Goal: Task Accomplishment & Management: Complete application form

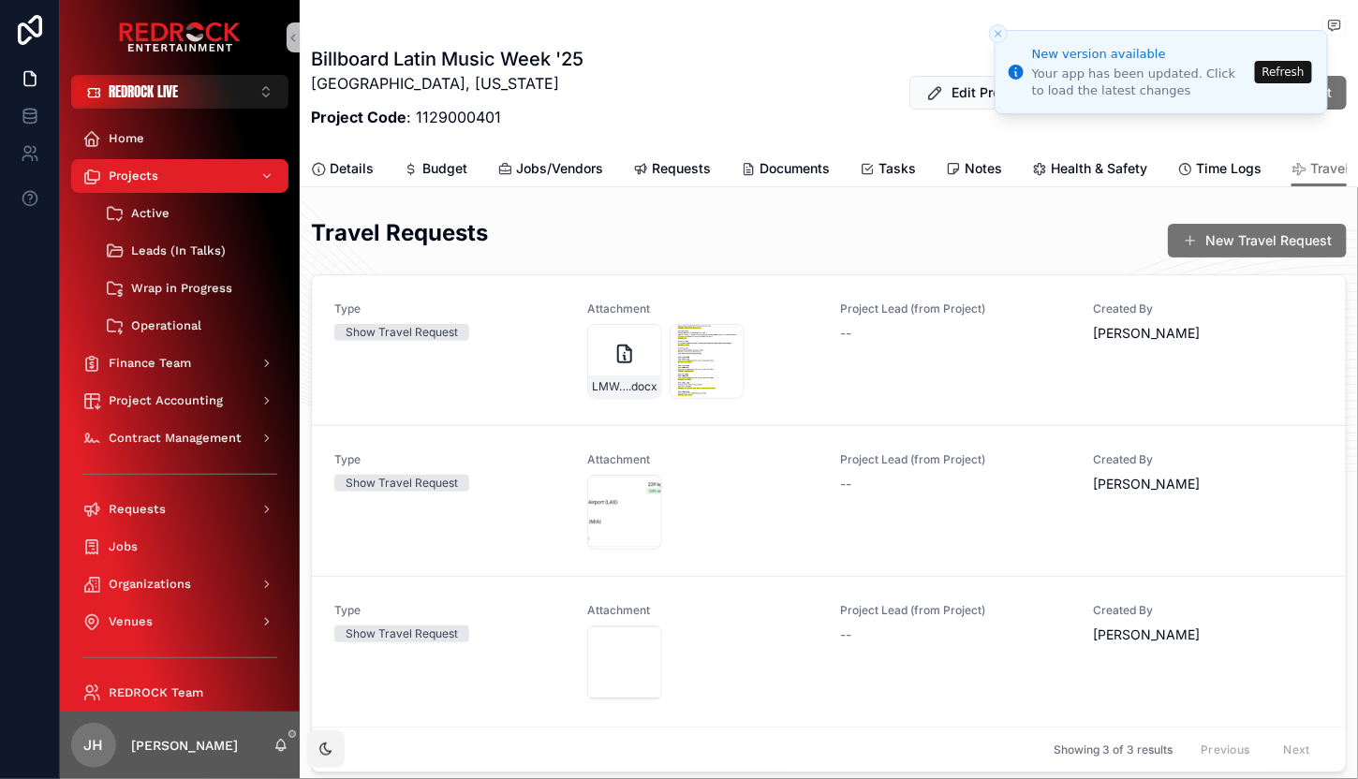
click at [1288, 72] on button "Refresh" at bounding box center [1283, 72] width 57 height 22
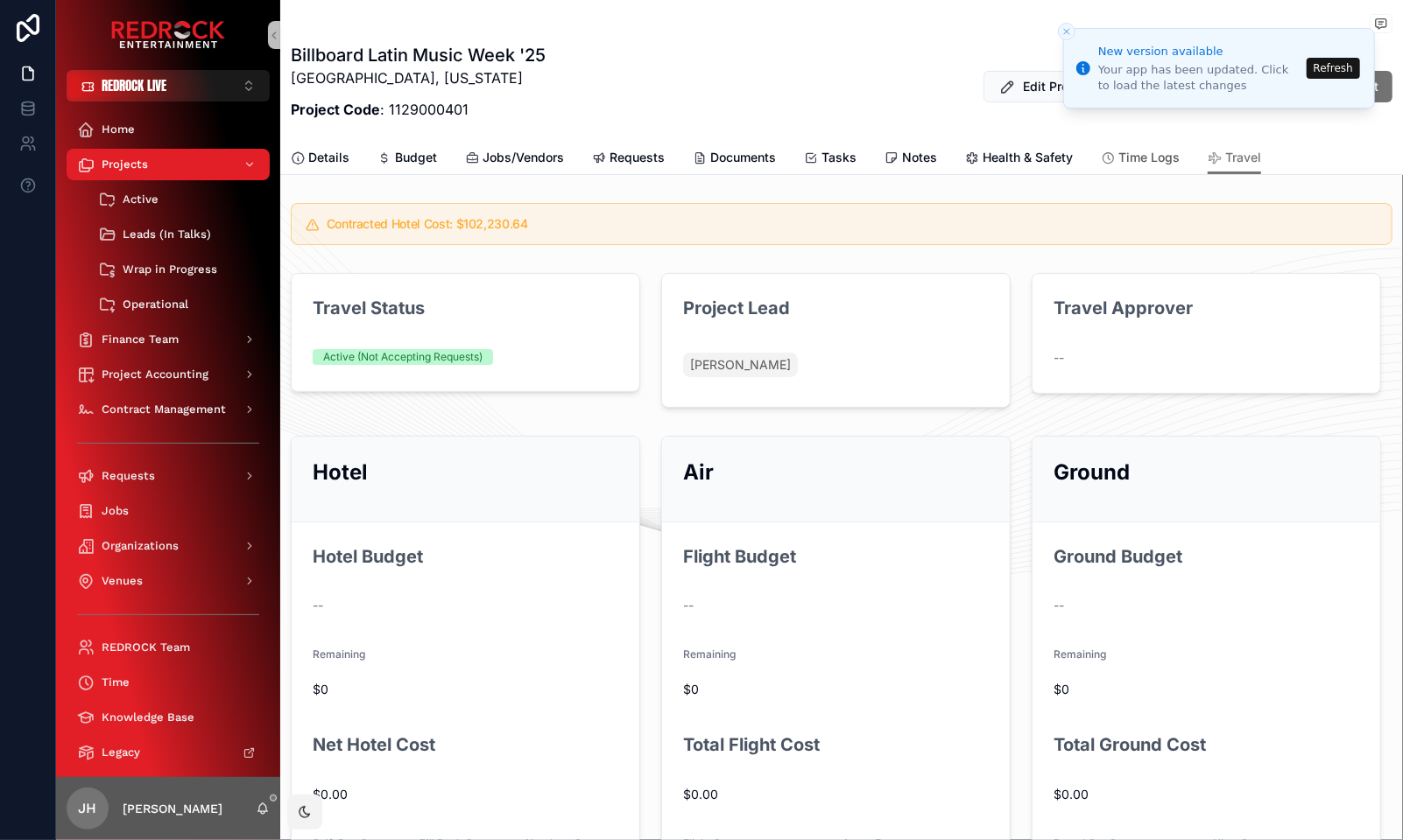
click at [1124, 161] on span "Time Logs" at bounding box center [1149, 157] width 62 height 18
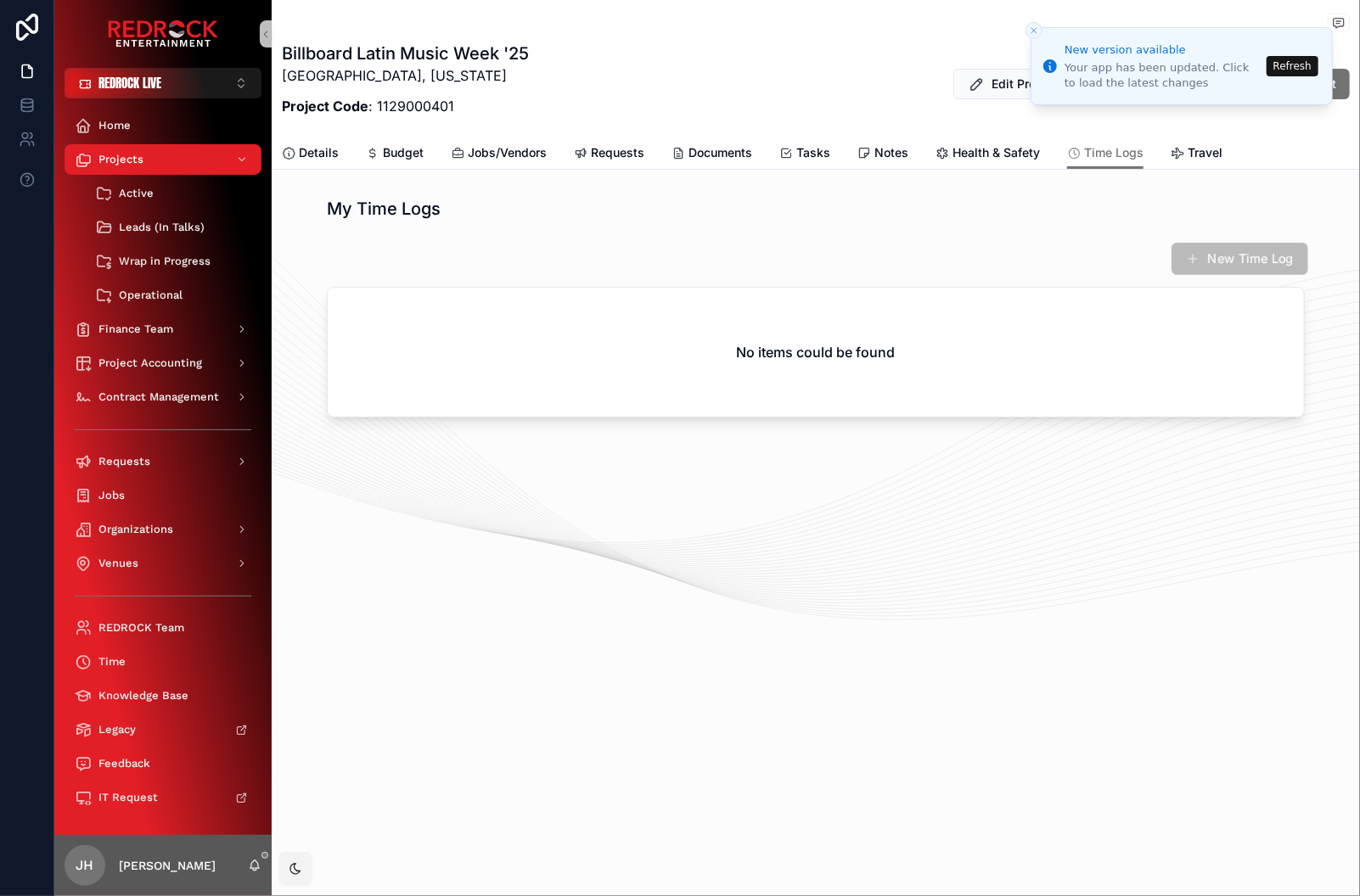
click at [1230, 262] on button "New Time Log" at bounding box center [1239, 259] width 137 height 33
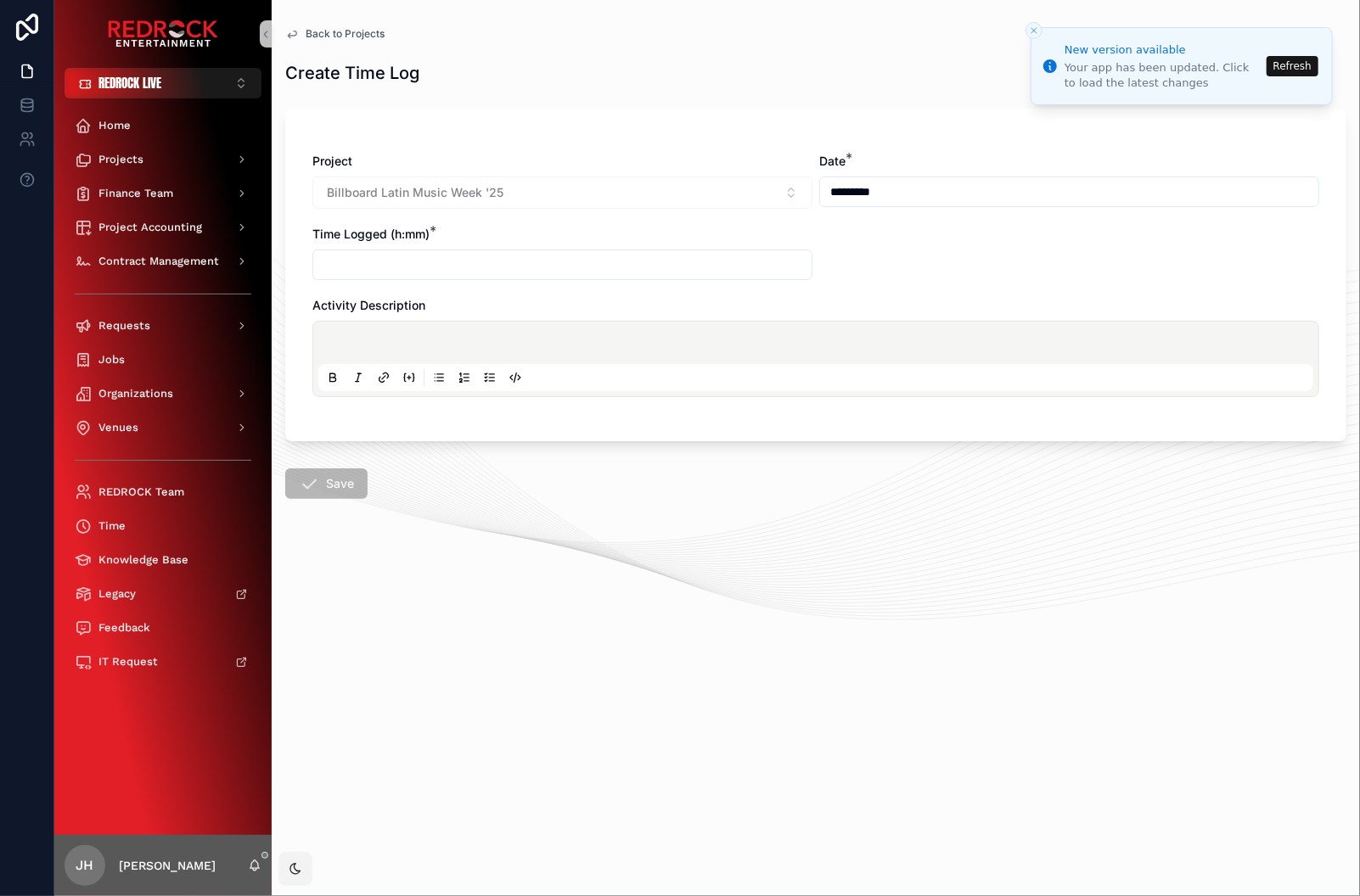
click at [610, 188] on div "Billboard Latin Music Week '25" at bounding box center [563, 193] width 500 height 33
click at [813, 200] on div "Project Billboard Latin Music Week '25 Date * ********* Time Logged (h:mm) * Ac…" at bounding box center [815, 284] width 1007 height 261
click at [507, 273] on input "scrollable content" at bounding box center [563, 265] width 498 height 24
type input "****"
click at [377, 357] on div "scrollable content" at bounding box center [815, 359] width 995 height 64
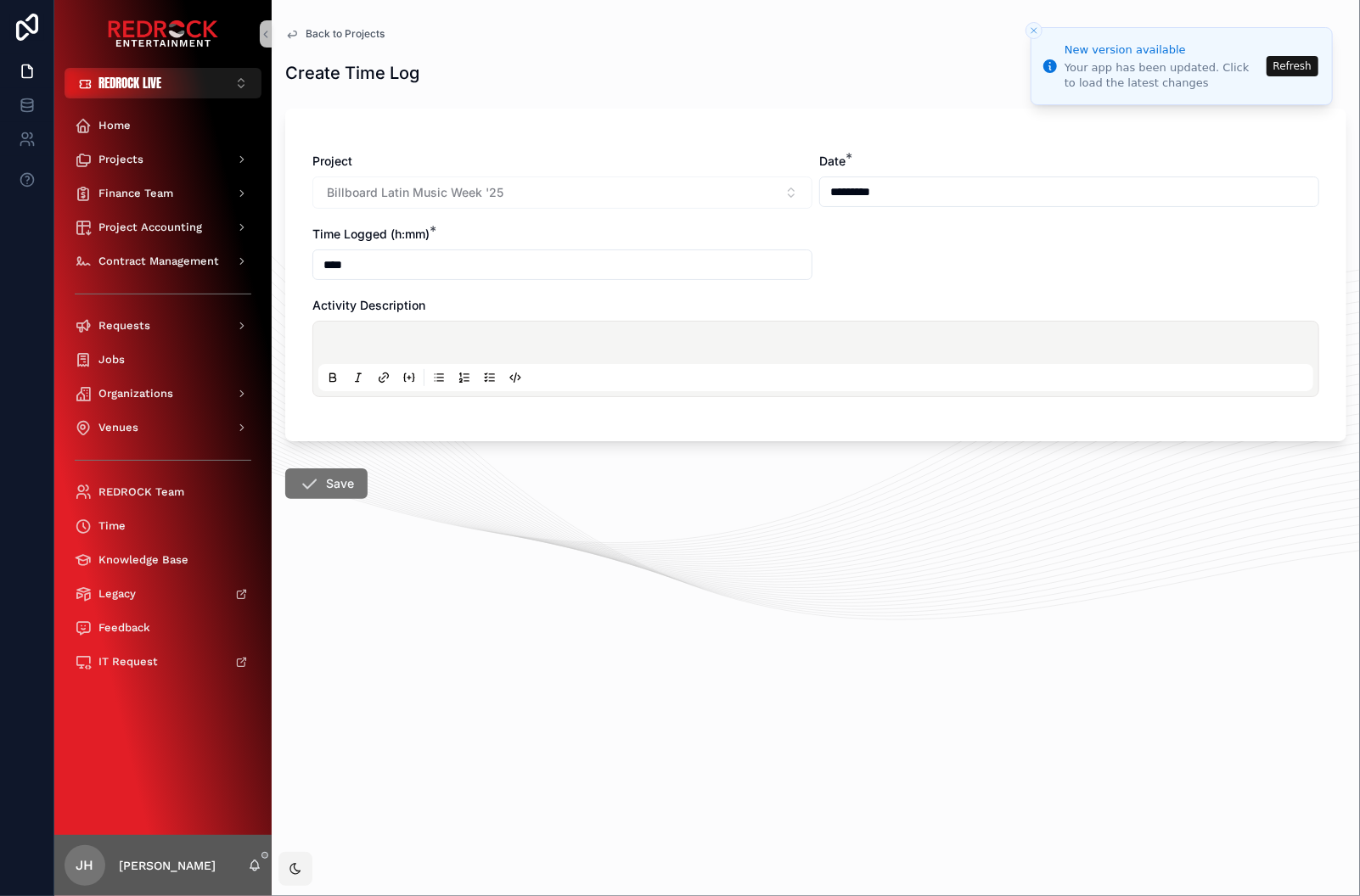
click at [366, 337] on p "scrollable content" at bounding box center [819, 345] width 995 height 17
click at [320, 496] on button "Save" at bounding box center [327, 482] width 87 height 33
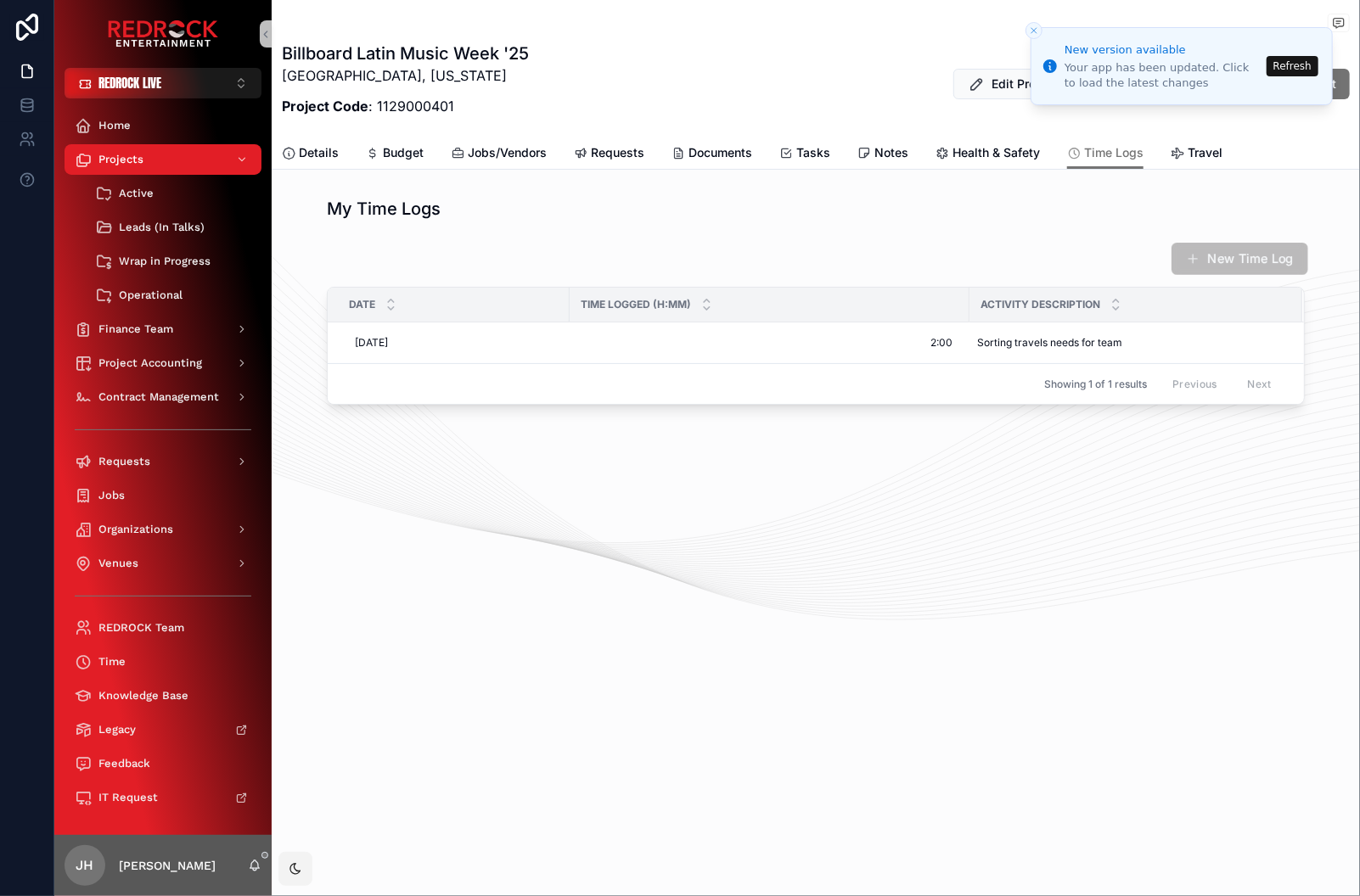
click at [1230, 264] on button "New Time Log" at bounding box center [1239, 259] width 137 height 33
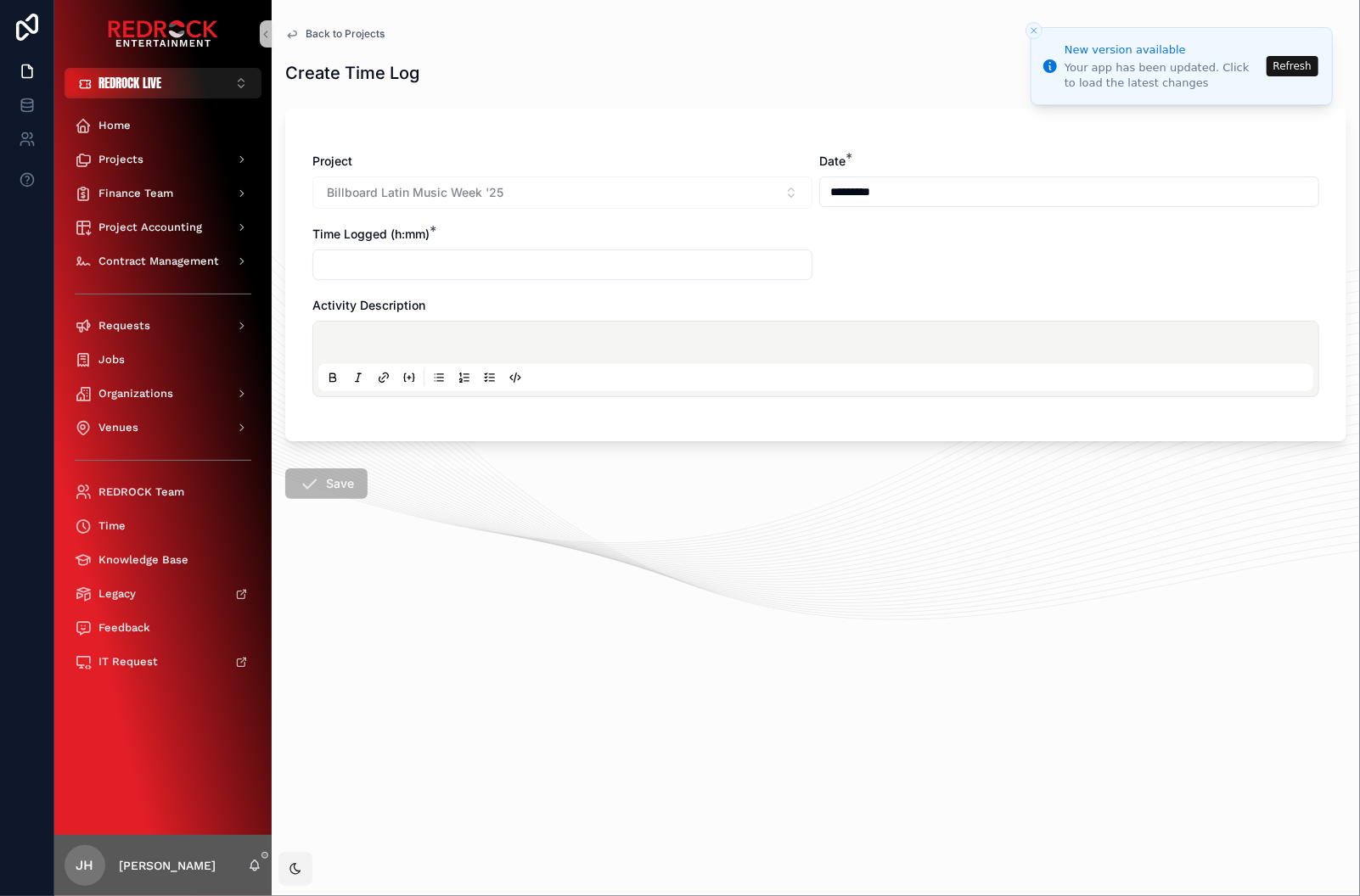
click at [433, 261] on input "scrollable content" at bounding box center [563, 265] width 498 height 24
click at [477, 334] on div "scrollable content" at bounding box center [815, 359] width 995 height 64
click at [338, 261] on input "****" at bounding box center [563, 265] width 498 height 24
type input "****"
click at [371, 332] on div "scrollable content" at bounding box center [815, 359] width 995 height 64
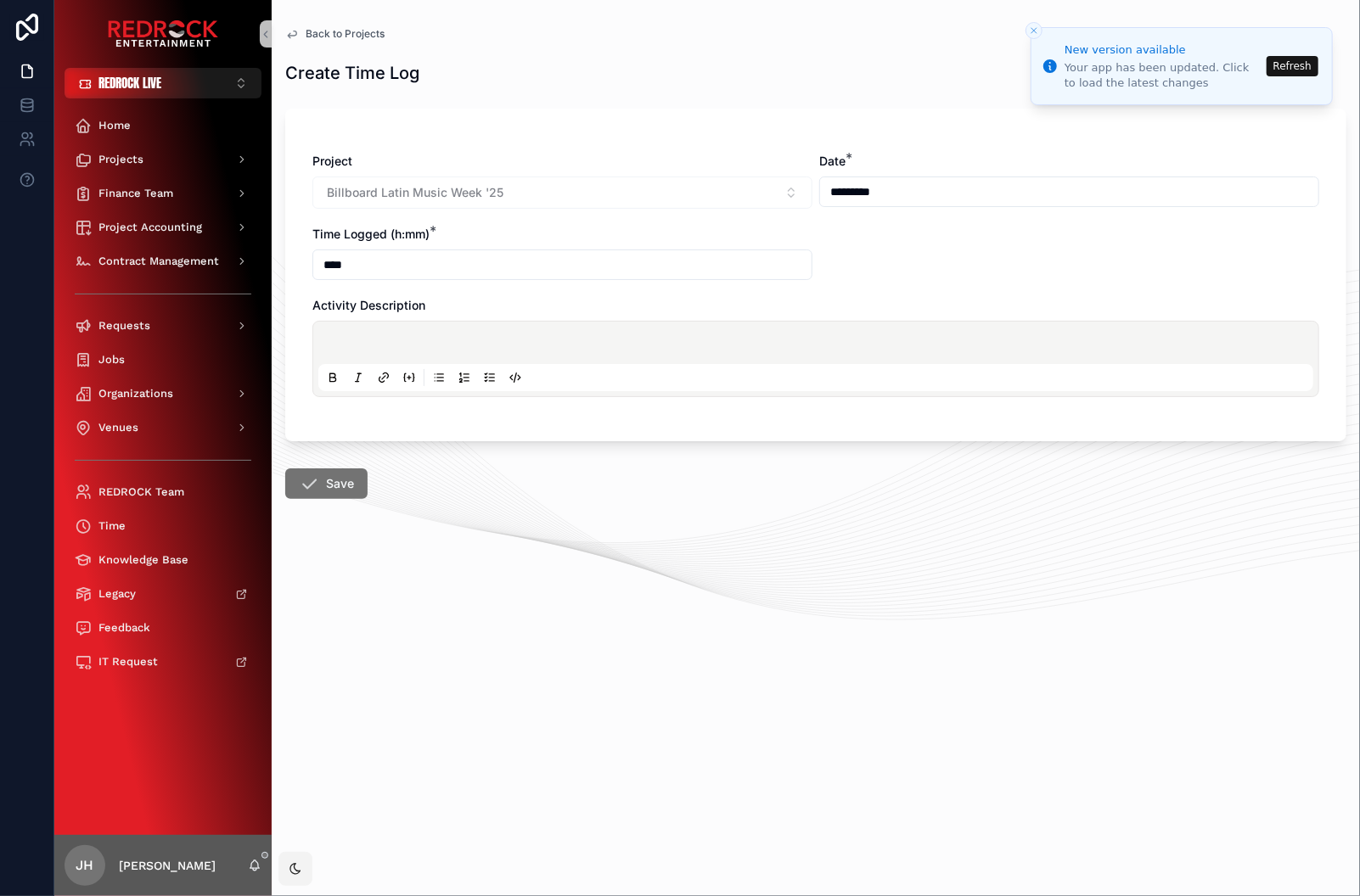
click at [371, 332] on div "scrollable content" at bounding box center [815, 359] width 995 height 64
click at [794, 194] on div "Billboard Latin Music Week '25" at bounding box center [563, 193] width 500 height 33
click at [330, 32] on span "Back to Projects" at bounding box center [344, 34] width 79 height 14
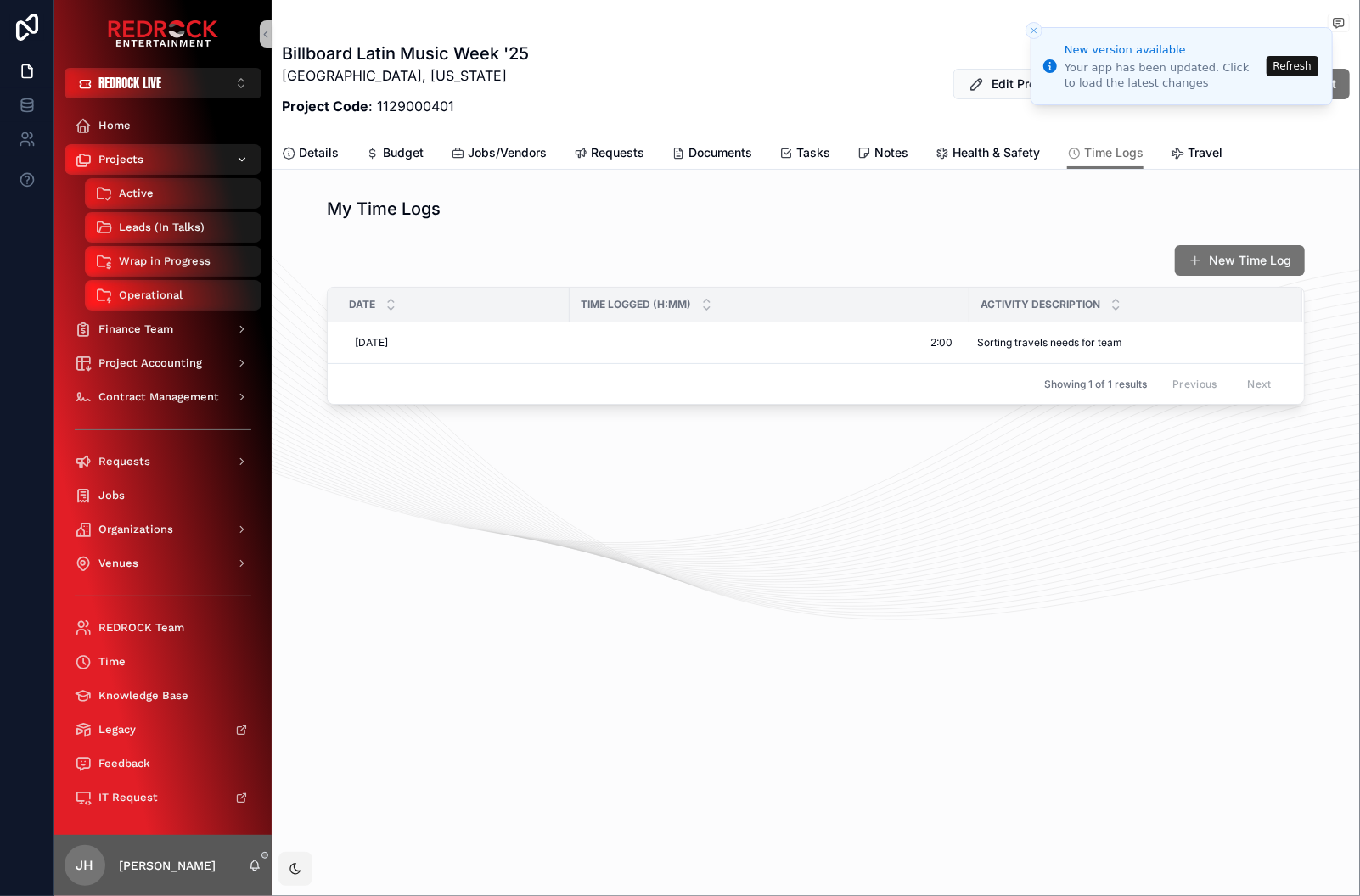
click at [127, 163] on span "Projects" at bounding box center [121, 159] width 45 height 14
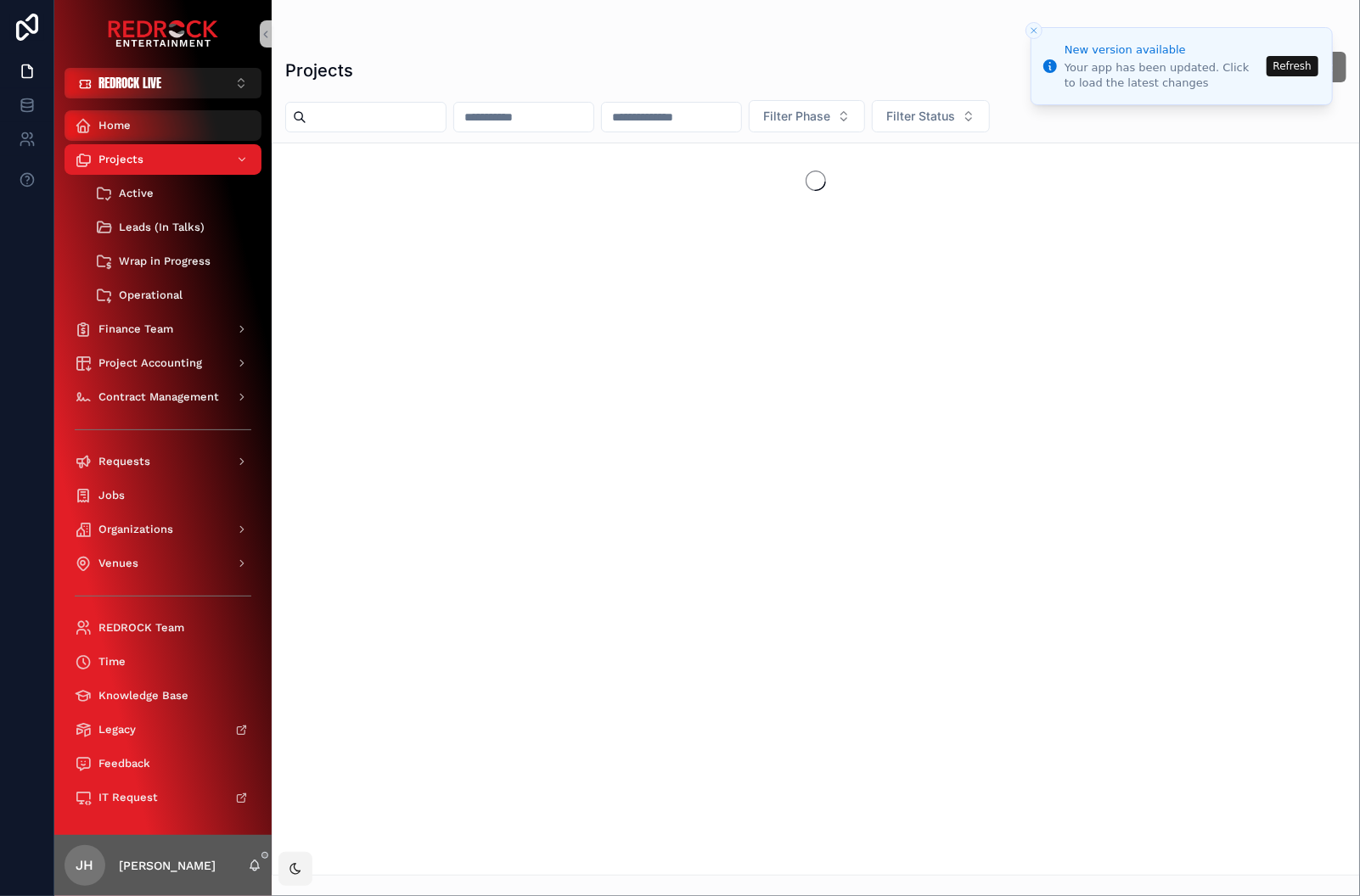
click at [127, 133] on div "Home" at bounding box center [162, 126] width 177 height 27
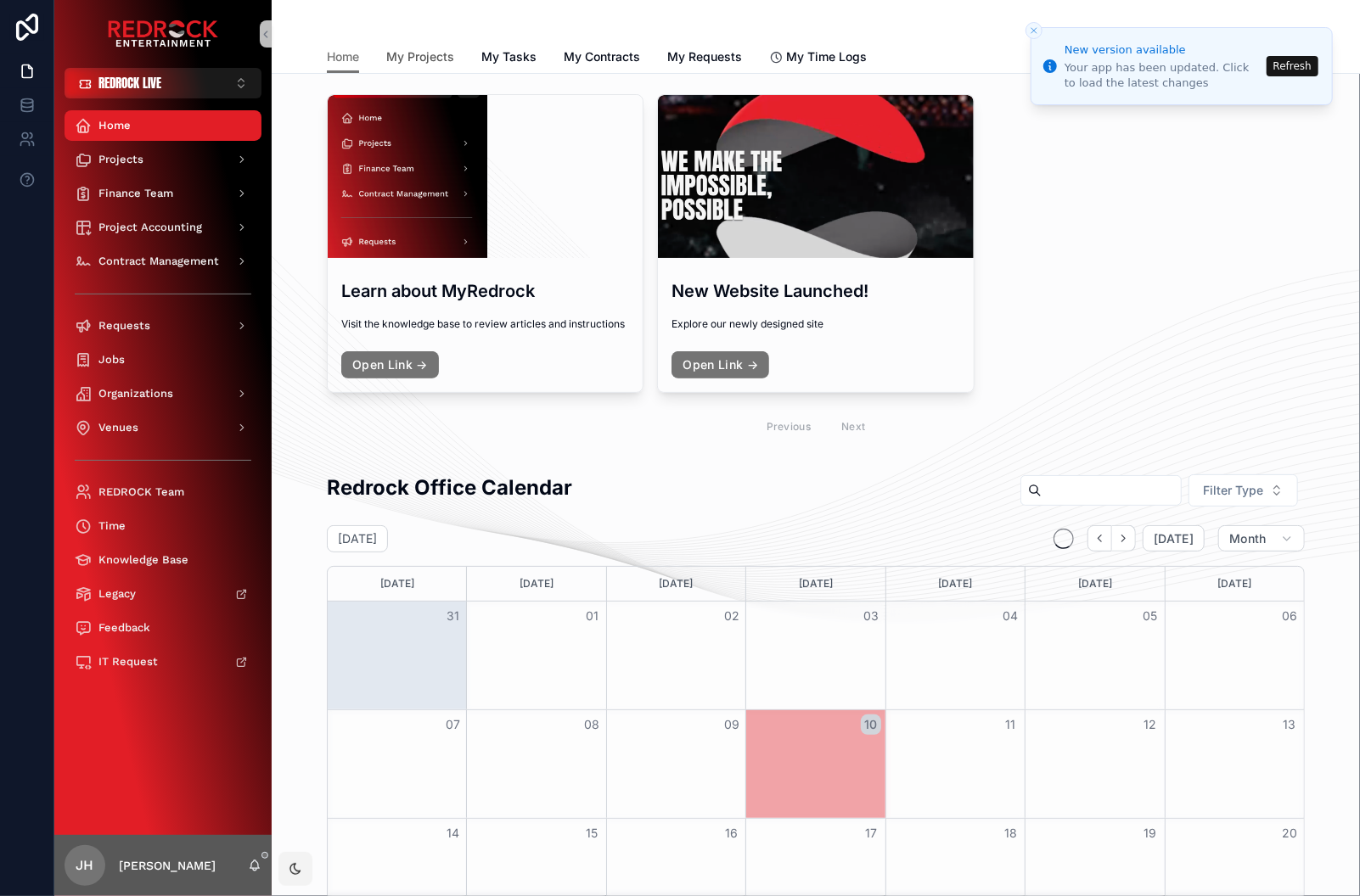
click at [426, 47] on link "My Projects" at bounding box center [420, 58] width 68 height 34
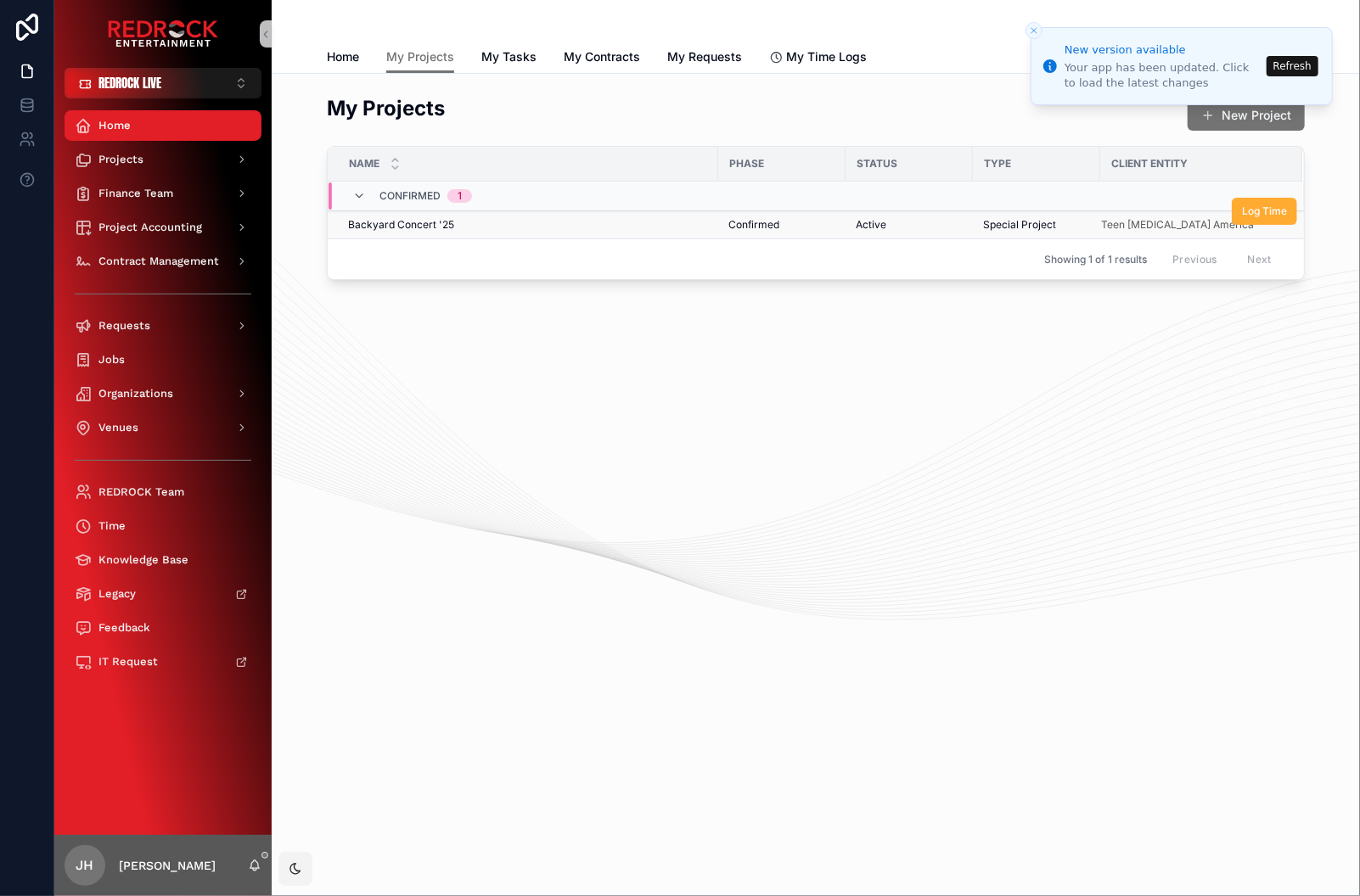
click at [462, 228] on div "Backyard Concert '25 Backyard Concert '25" at bounding box center [527, 225] width 360 height 14
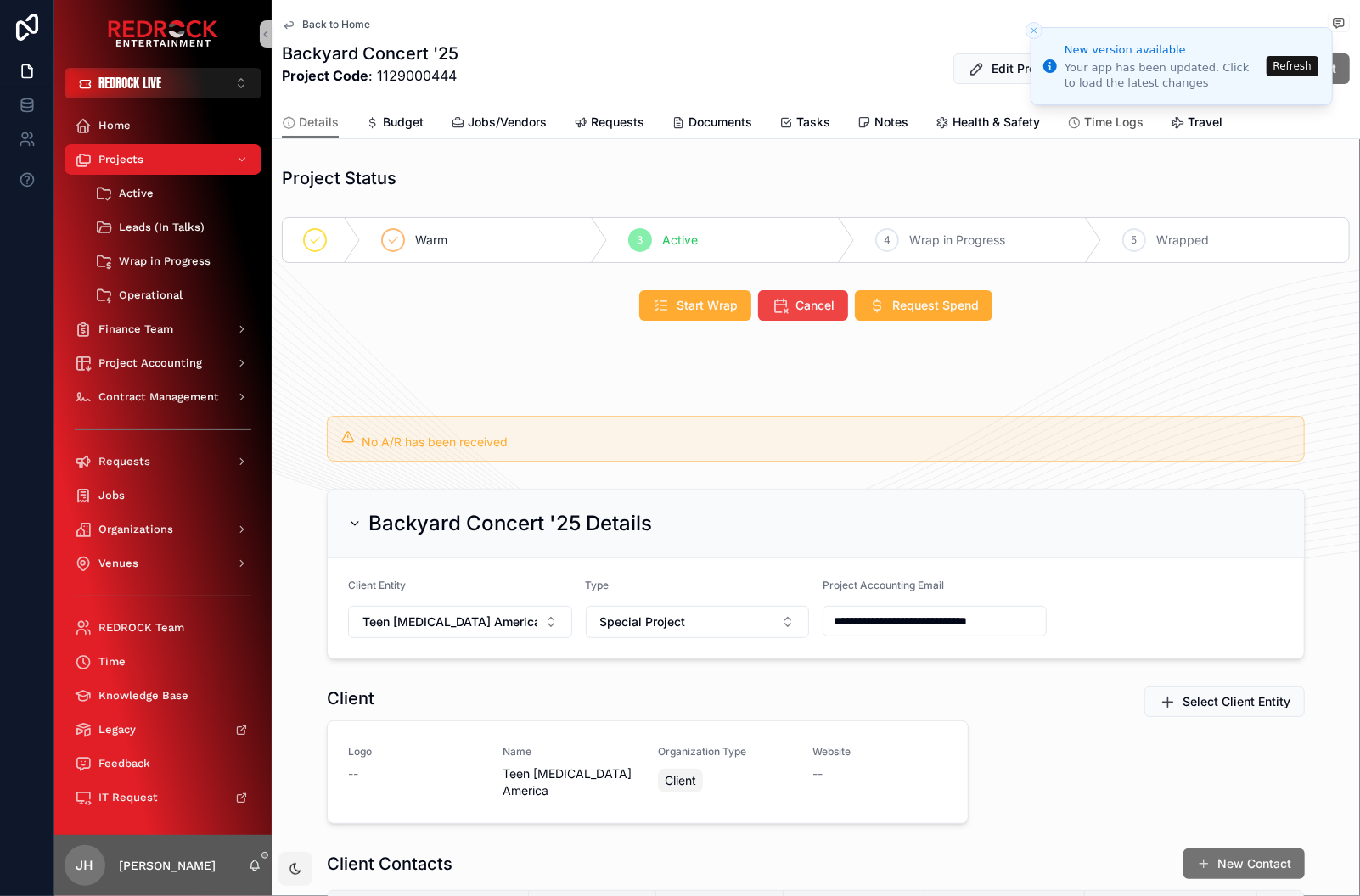
click at [1131, 118] on span "Time Logs" at bounding box center [1114, 122] width 60 height 17
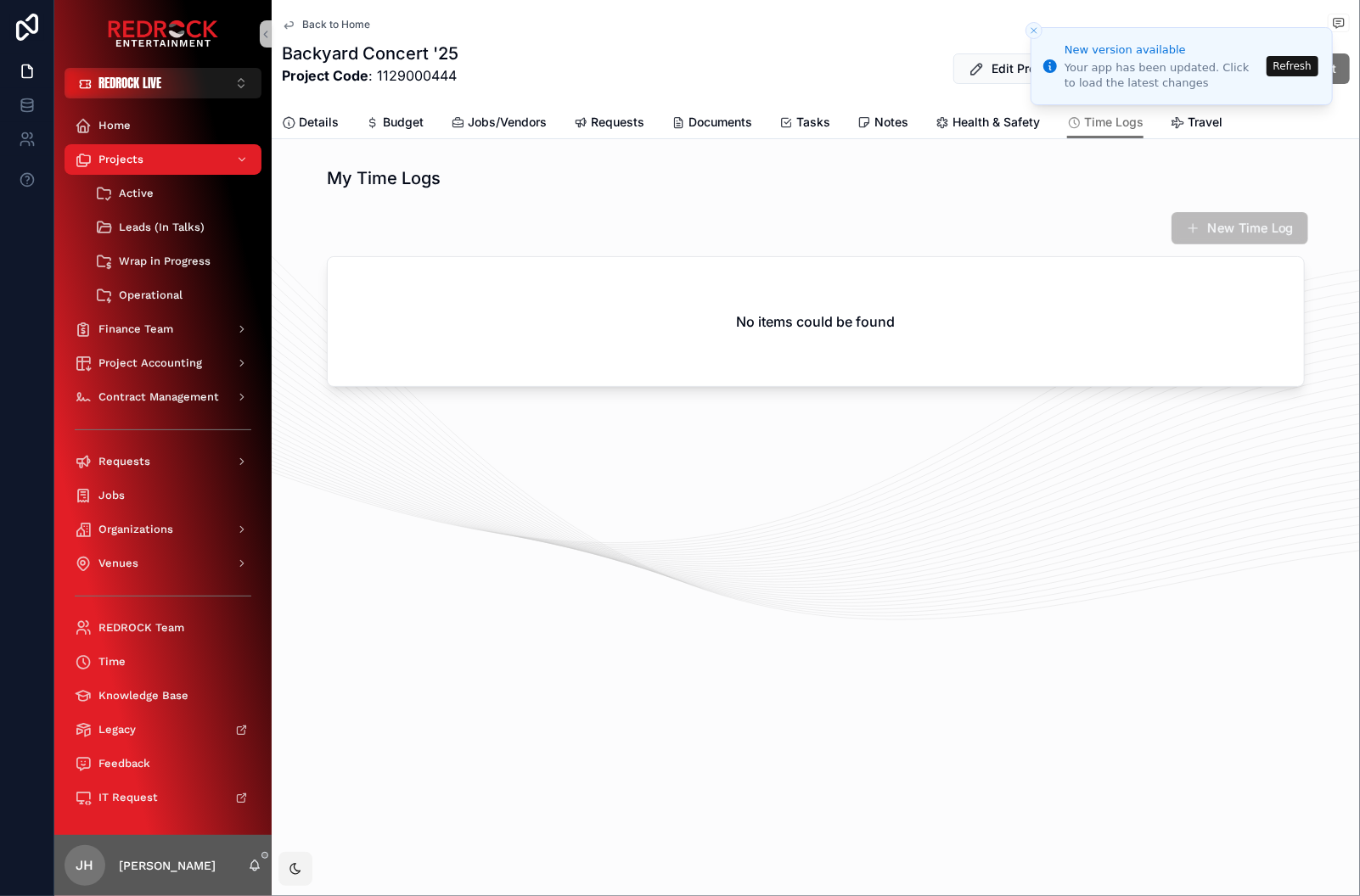
click at [1186, 226] on span "scrollable content" at bounding box center [1193, 228] width 14 height 14
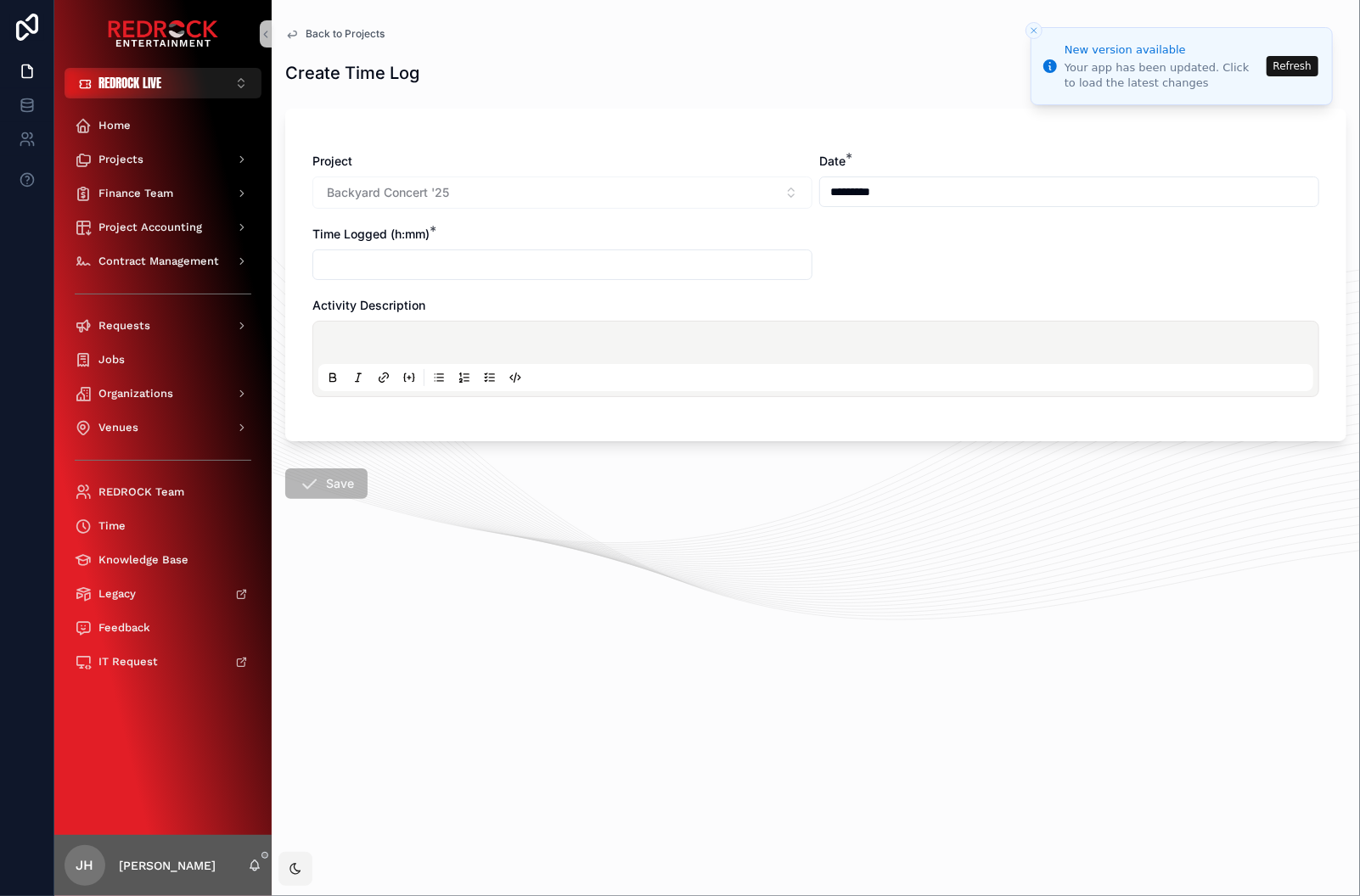
click at [404, 259] on input "scrollable content" at bounding box center [563, 265] width 498 height 24
type input "****"
click at [438, 338] on p "scrollable content" at bounding box center [819, 345] width 995 height 17
click at [320, 482] on button "Save" at bounding box center [327, 482] width 87 height 33
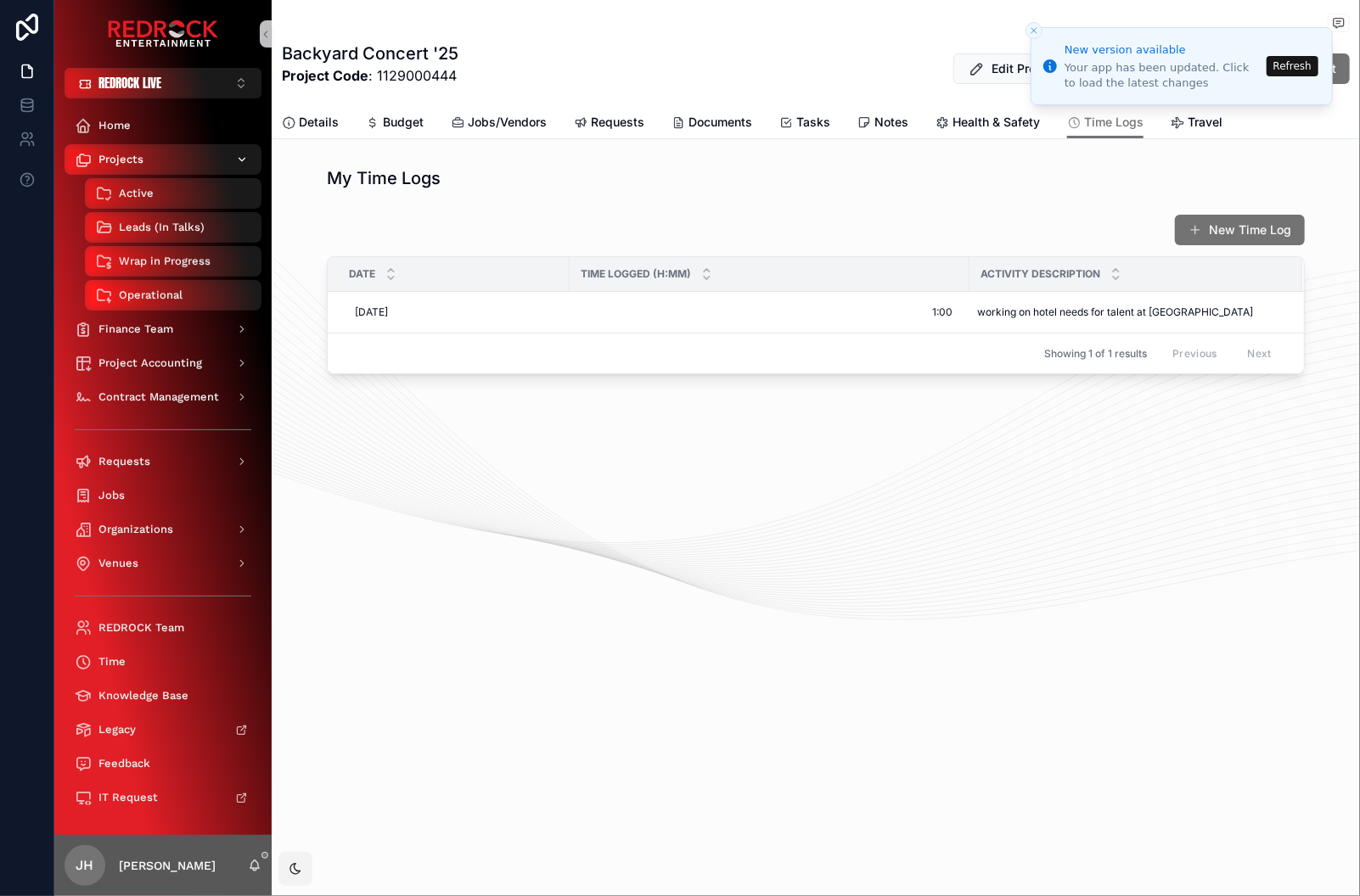
click at [159, 159] on div "Projects" at bounding box center [162, 159] width 177 height 27
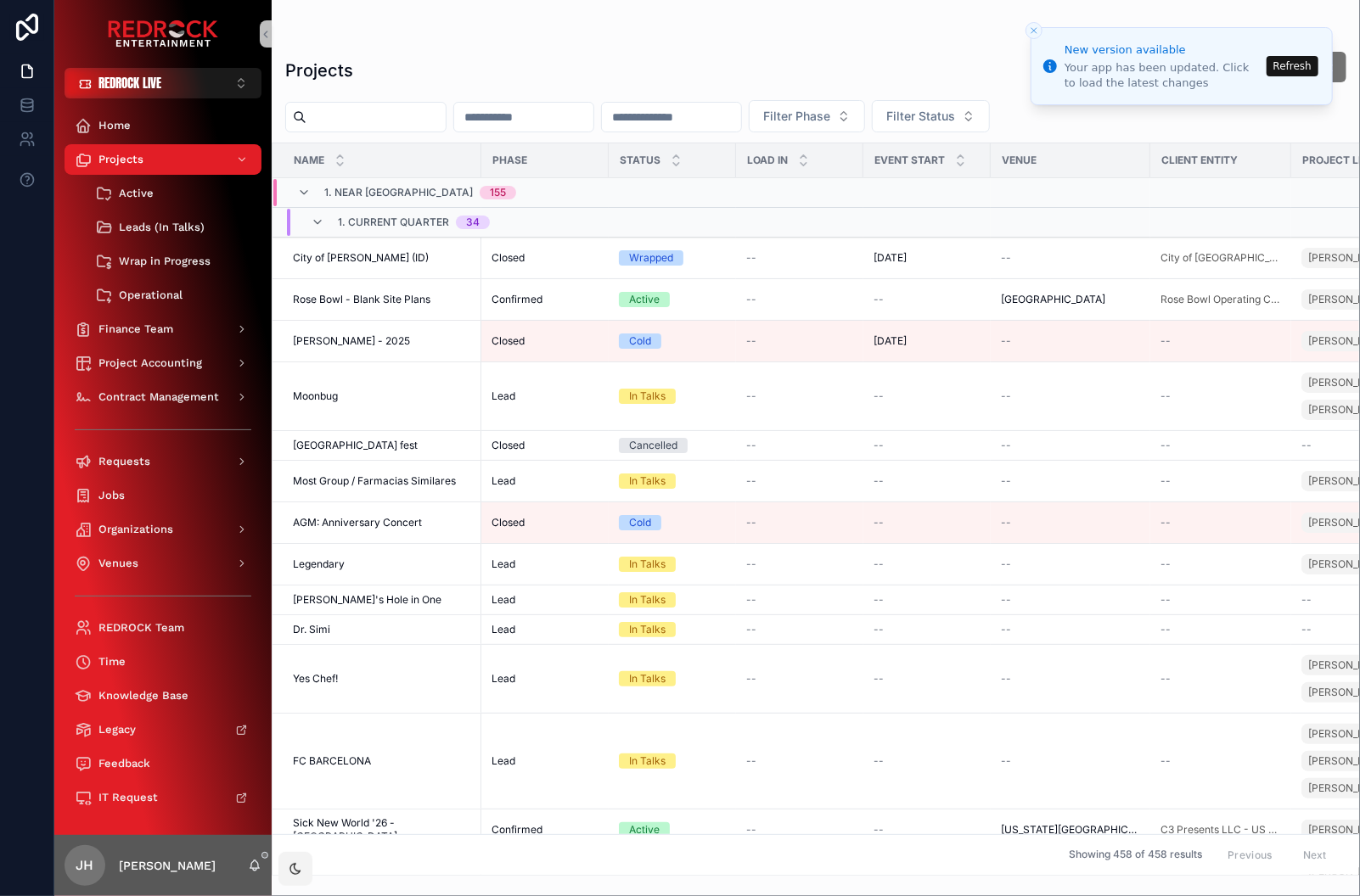
click at [382, 121] on input "scrollable content" at bounding box center [376, 117] width 140 height 24
type input "*******"
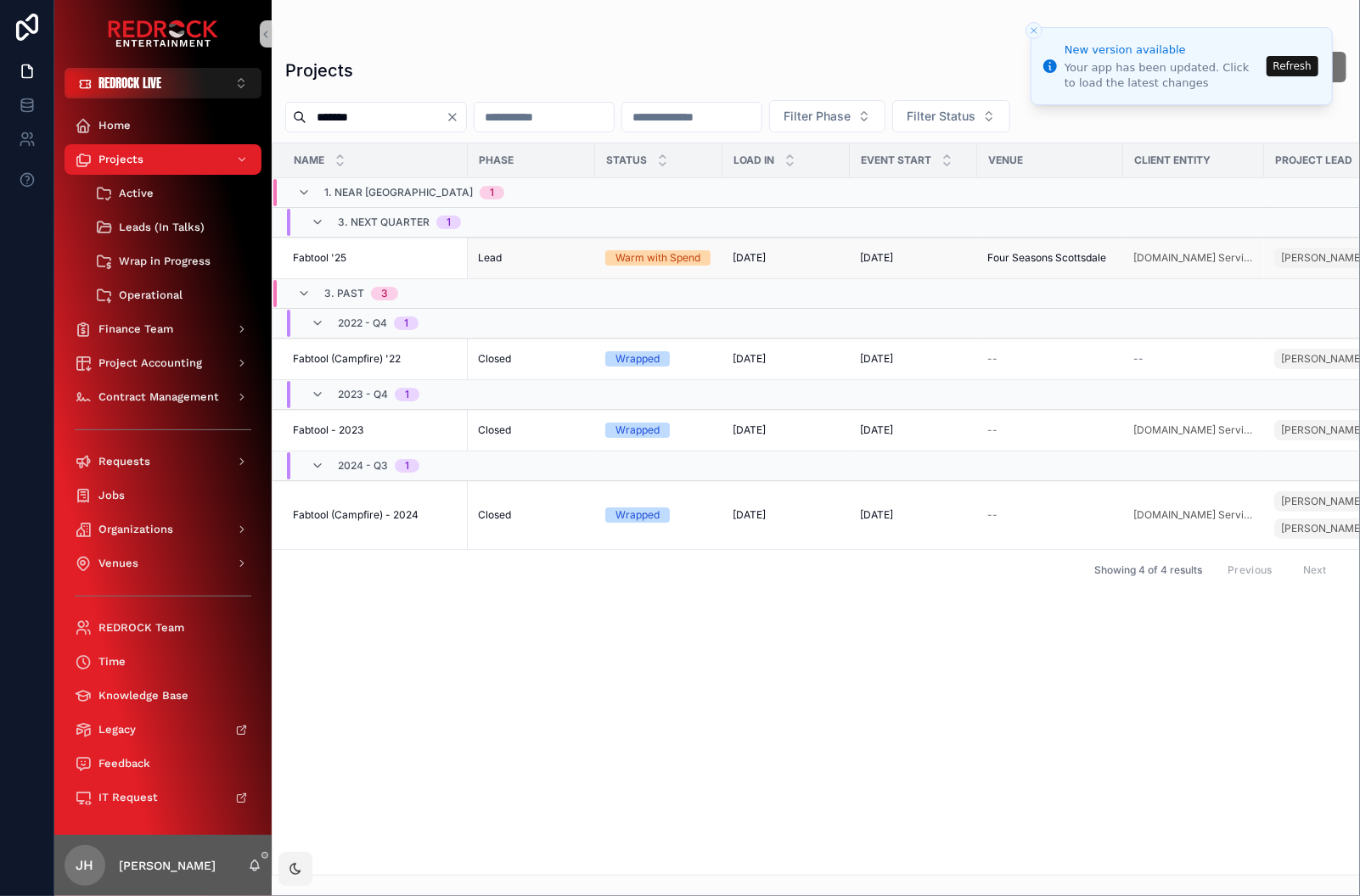
click at [334, 255] on span "Fabtool '25" at bounding box center [319, 257] width 53 height 14
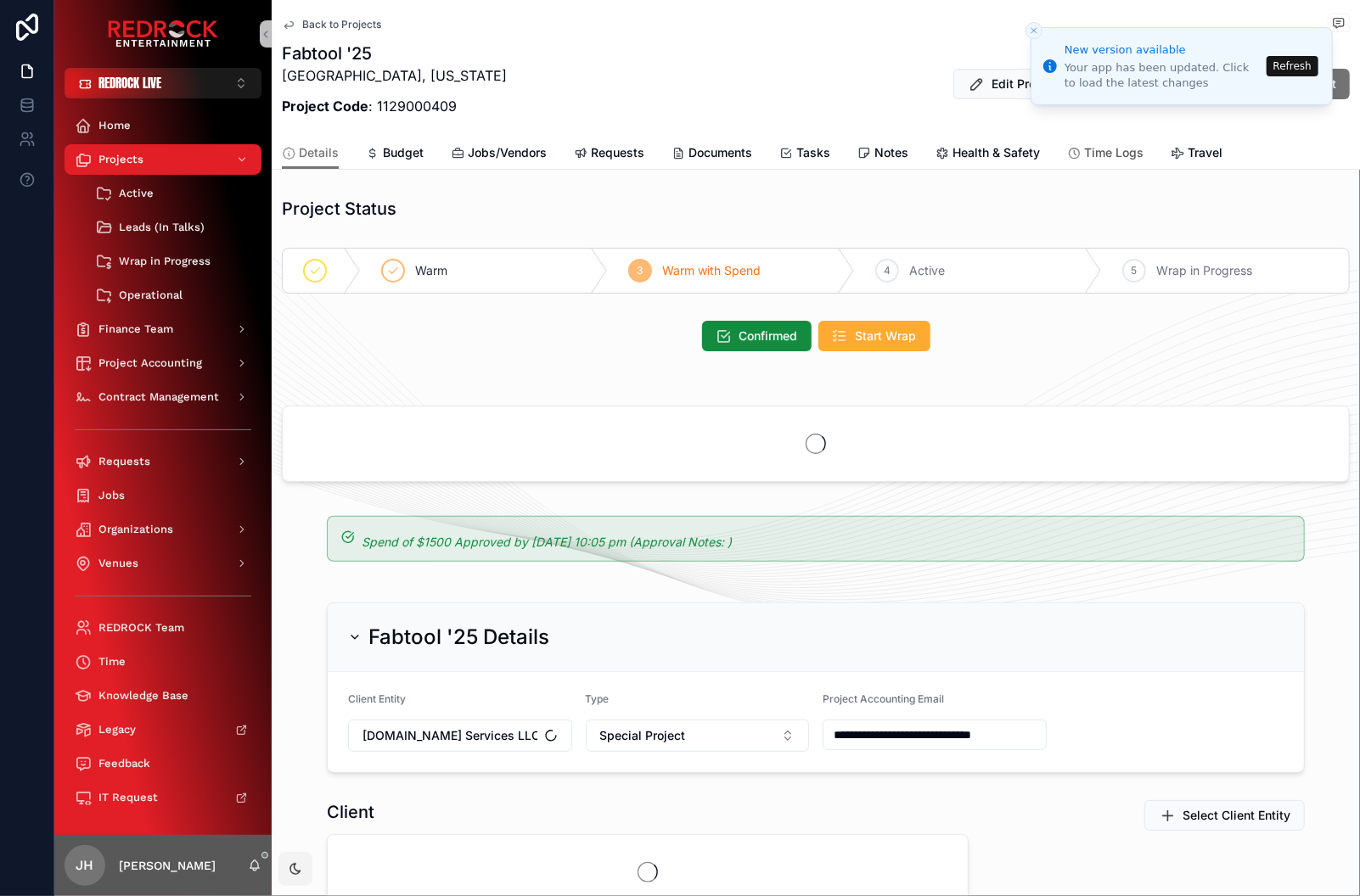
click at [1116, 154] on span "Time Logs" at bounding box center [1114, 152] width 60 height 17
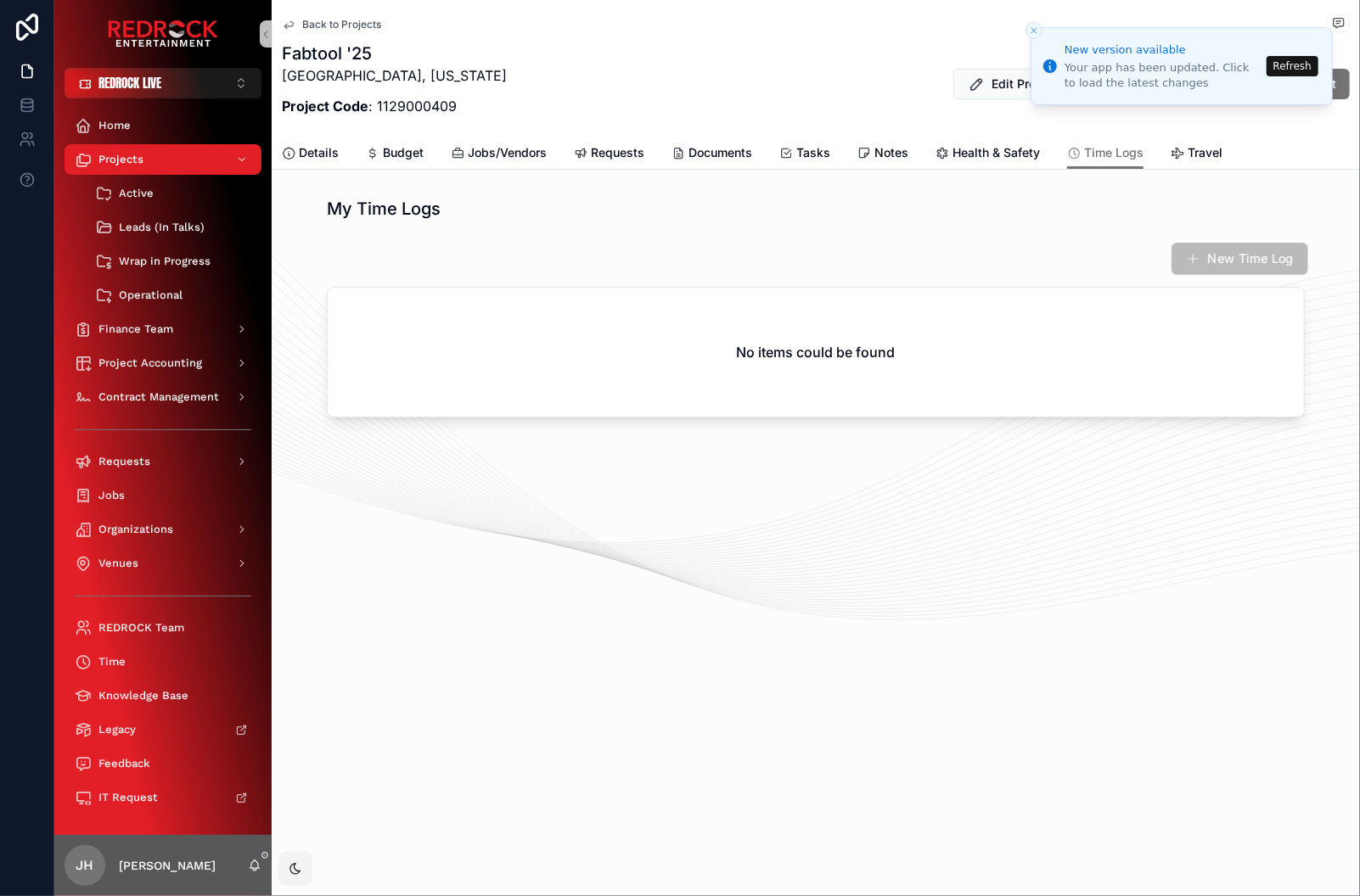
click at [1195, 268] on button "New Time Log" at bounding box center [1239, 259] width 137 height 33
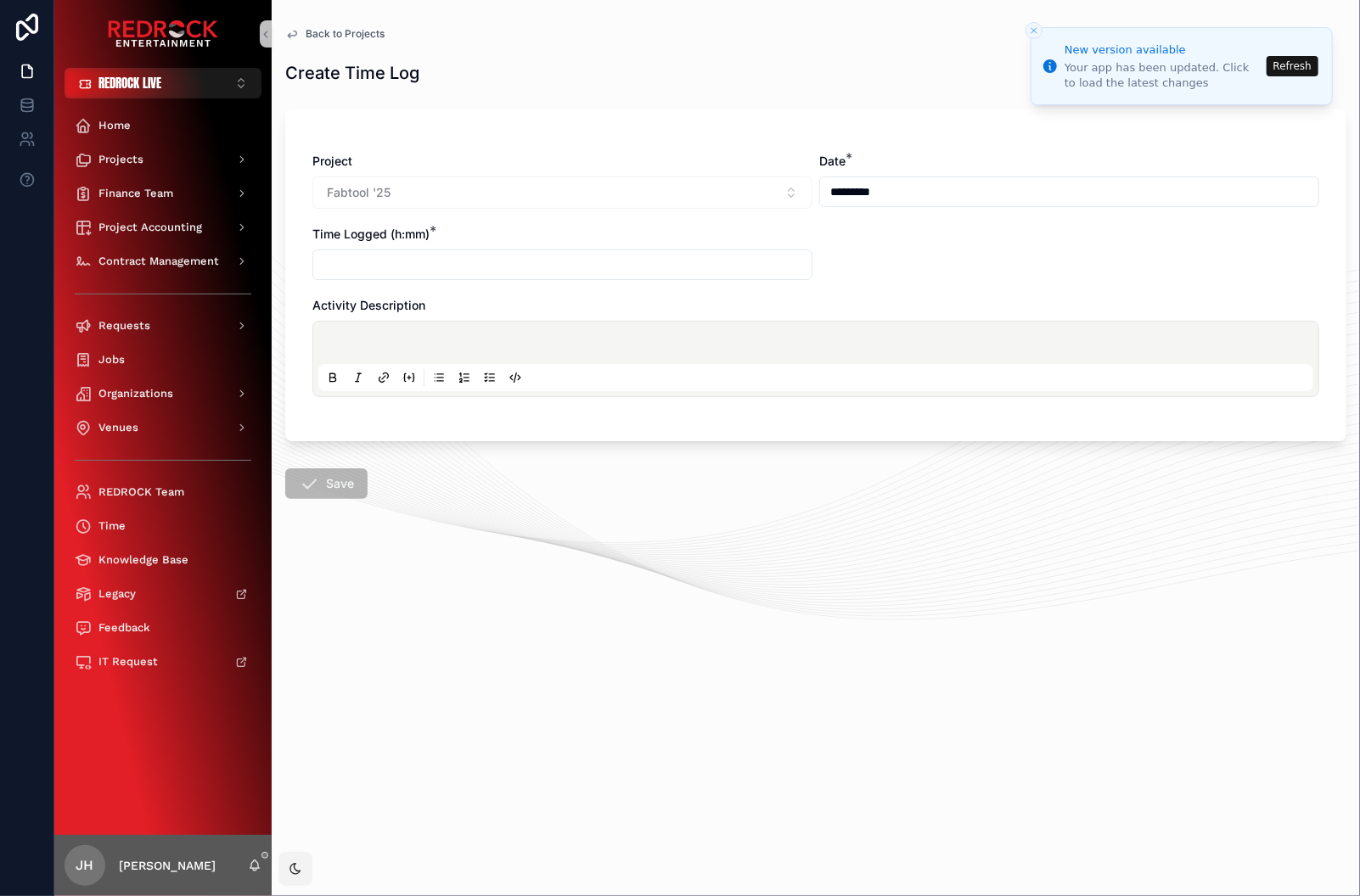
click at [437, 250] on div "scrollable content" at bounding box center [563, 265] width 500 height 31
click at [434, 256] on input "scrollable content" at bounding box center [563, 265] width 498 height 24
type input "*"
type input "****"
click at [500, 354] on div "scrollable content" at bounding box center [815, 359] width 995 height 64
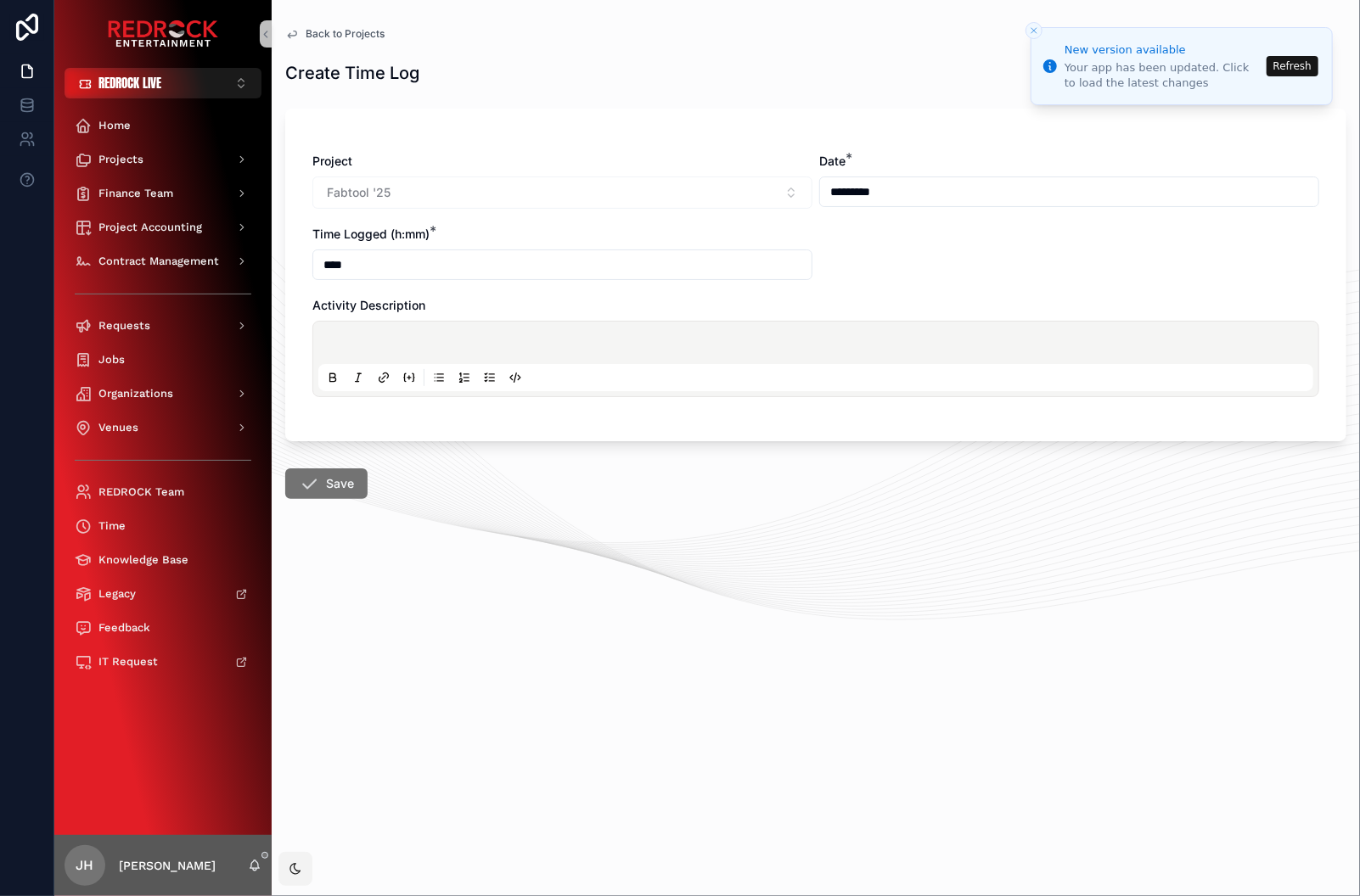
click at [500, 354] on div "scrollable content" at bounding box center [815, 359] width 995 height 64
click at [439, 342] on p "scrollable content" at bounding box center [819, 345] width 995 height 17
click at [358, 493] on button "Save" at bounding box center [326, 484] width 82 height 31
